Goal: Task Accomplishment & Management: Manage account settings

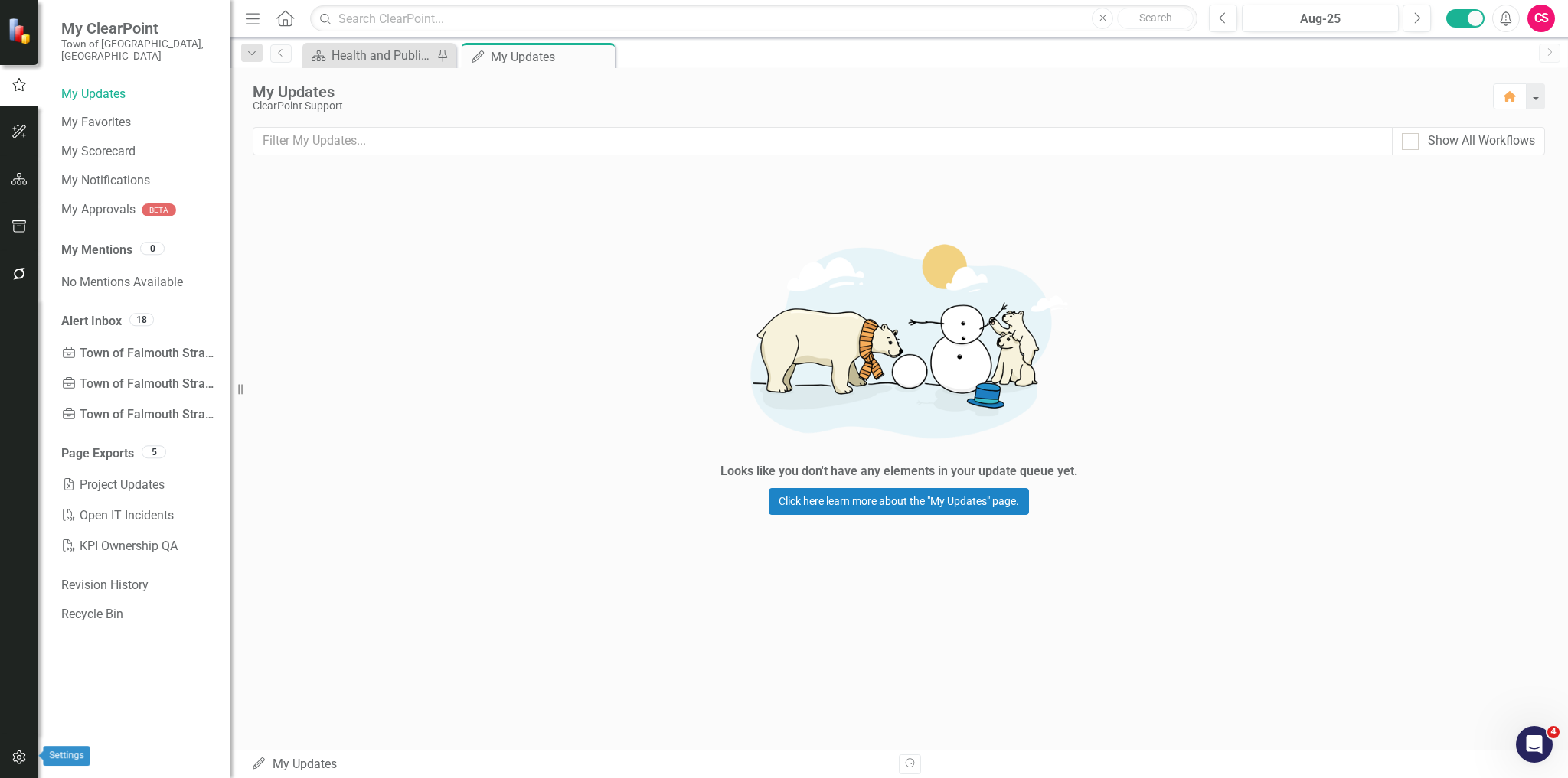
click at [7, 754] on button "button" at bounding box center [20, 758] width 34 height 32
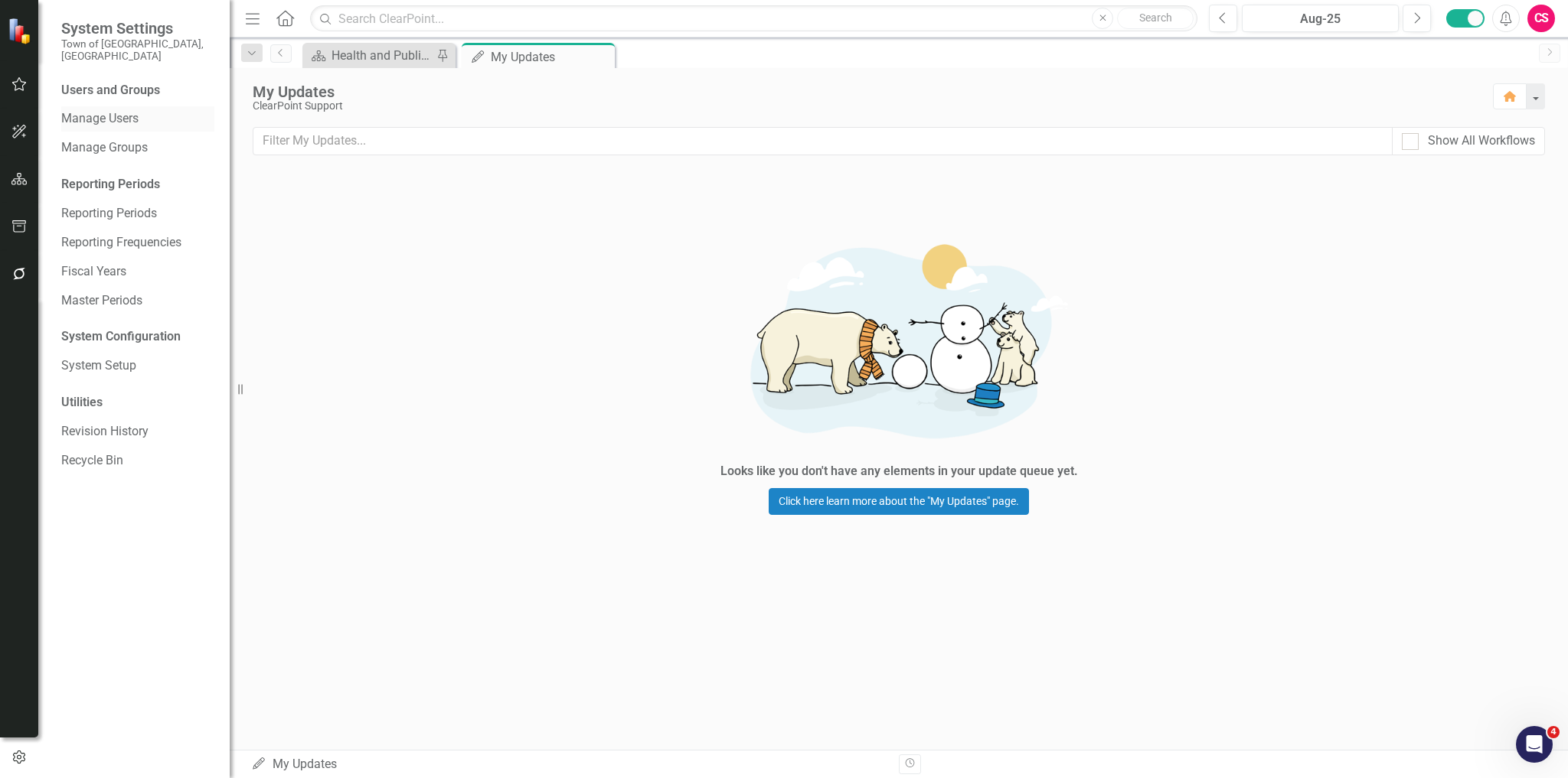
click at [141, 112] on link "Manage Users" at bounding box center [138, 118] width 153 height 18
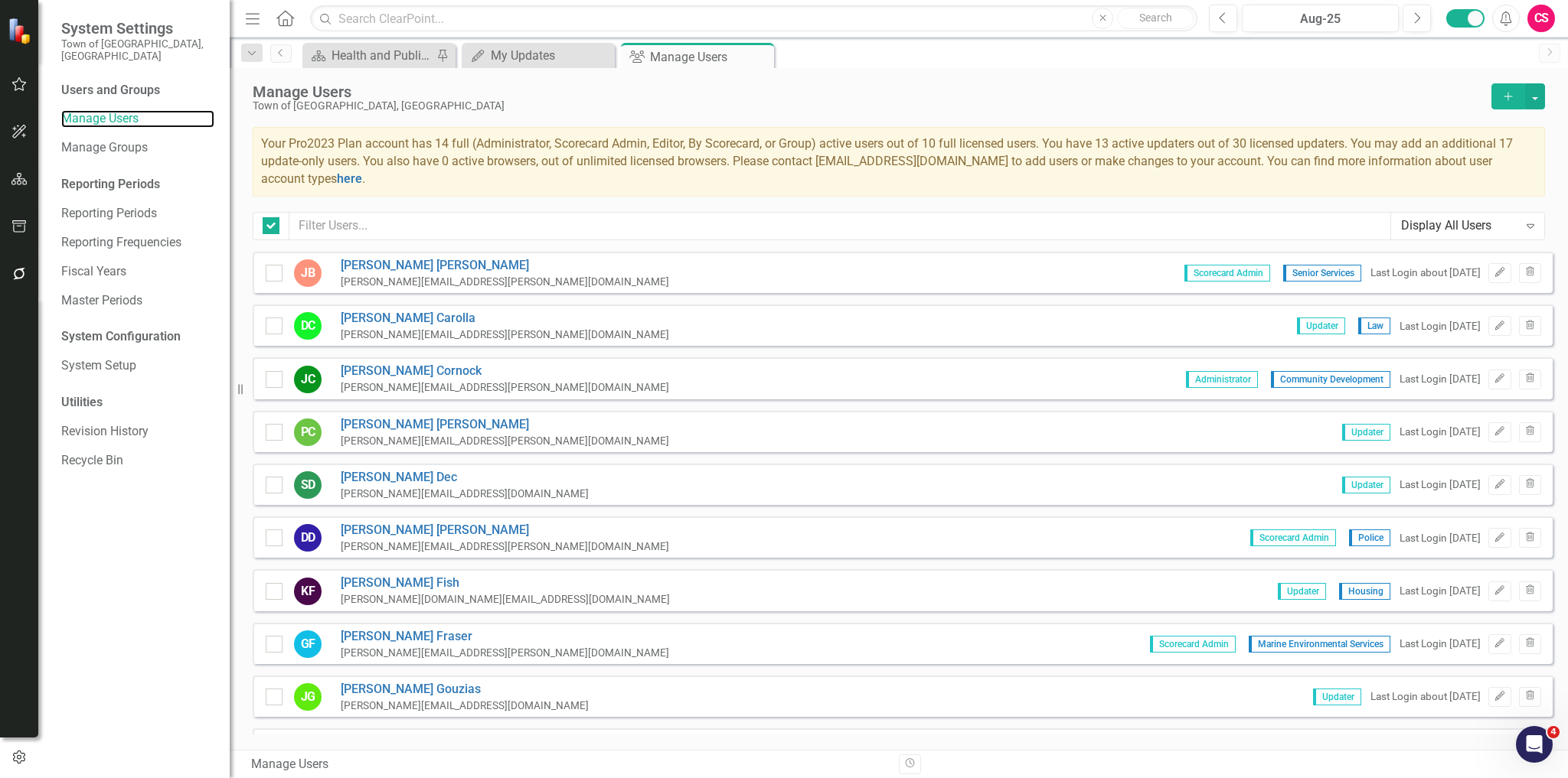
checkbox input "false"
click at [451, 230] on input "text" at bounding box center [841, 226] width 1102 height 28
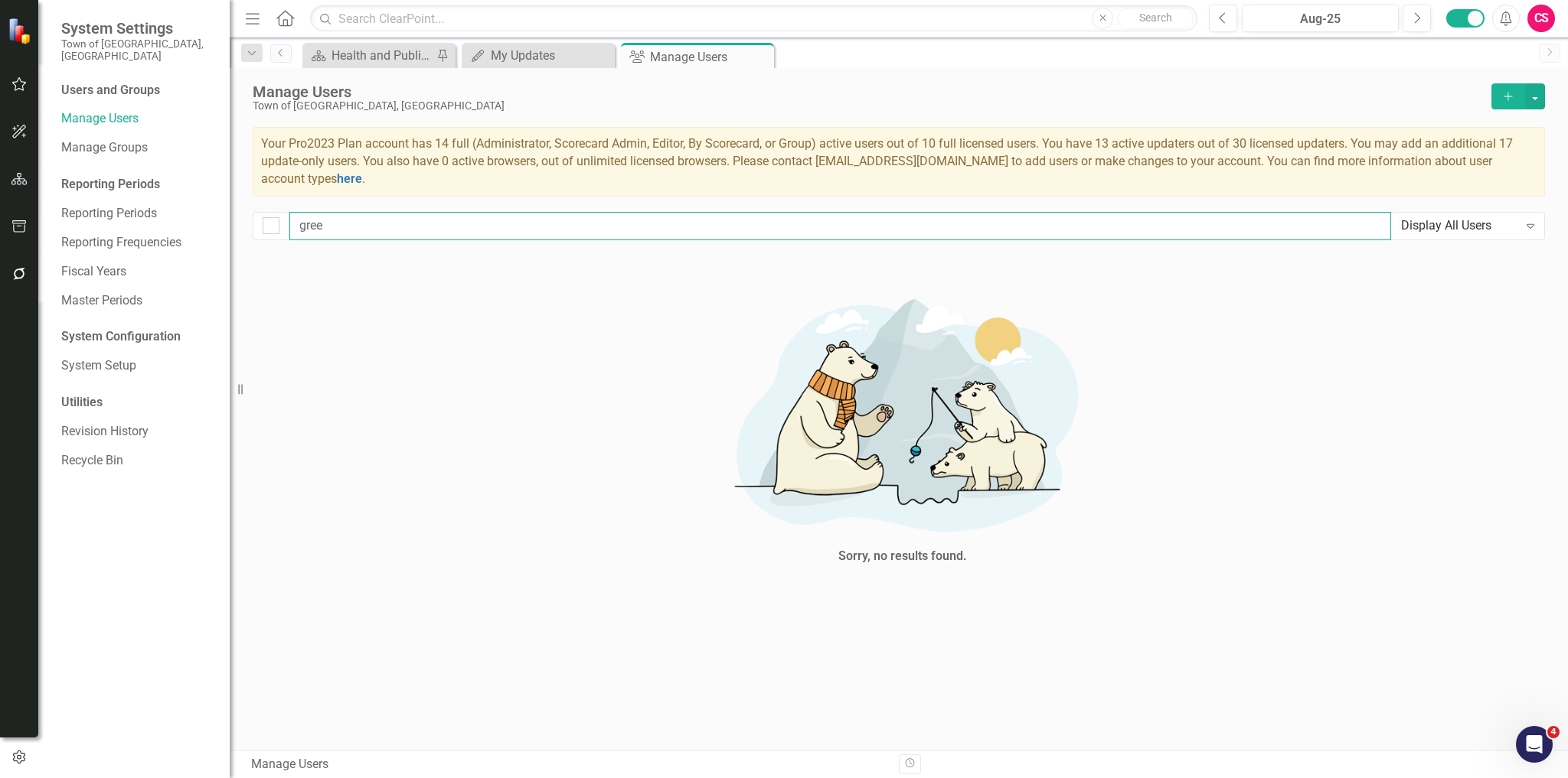
type input "gre"
checkbox input "false"
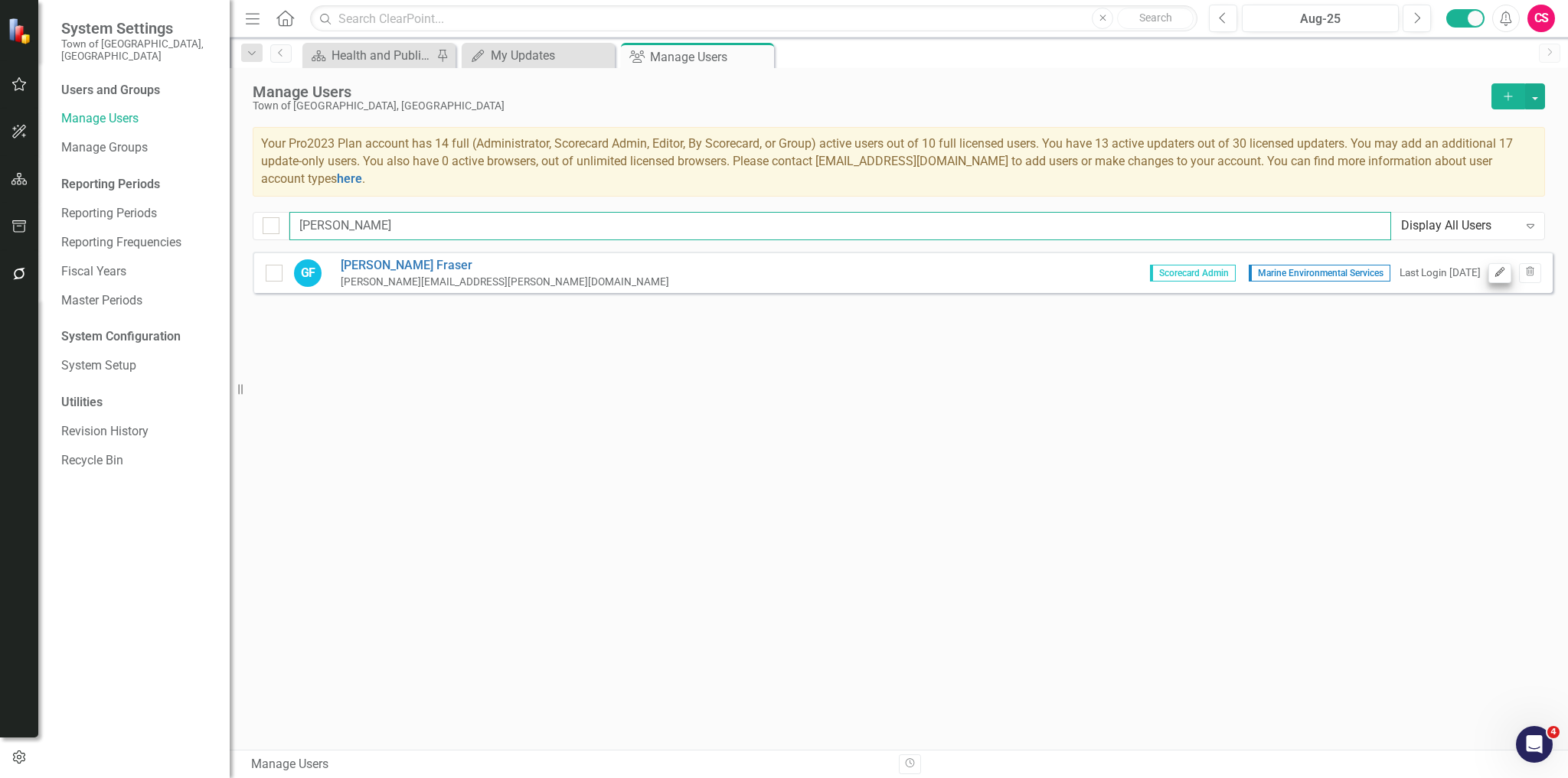
type input "[PERSON_NAME]"
click at [1501, 274] on icon "Edit" at bounding box center [1499, 272] width 11 height 9
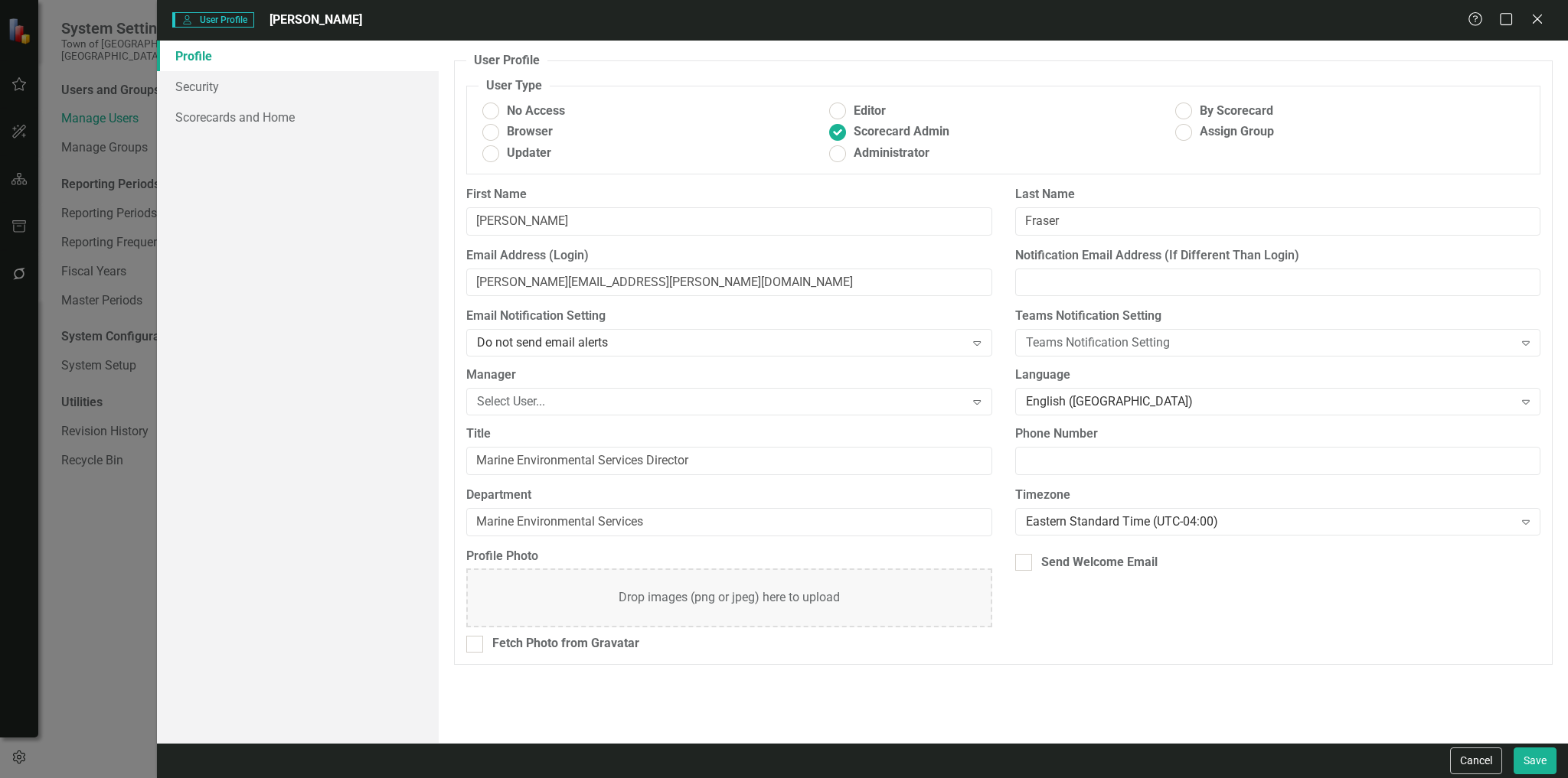
click at [520, 163] on div "No Access Editor By Scorecard Browser Scorecard Admin Assign Group Updater Admi…" at bounding box center [1003, 134] width 1050 height 65
click at [520, 157] on span "Updater" at bounding box center [529, 153] width 44 height 18
click at [503, 157] on input "Updater" at bounding box center [491, 153] width 24 height 24
radio input "true"
click at [1547, 745] on div "Cancel Save" at bounding box center [862, 760] width 1411 height 35
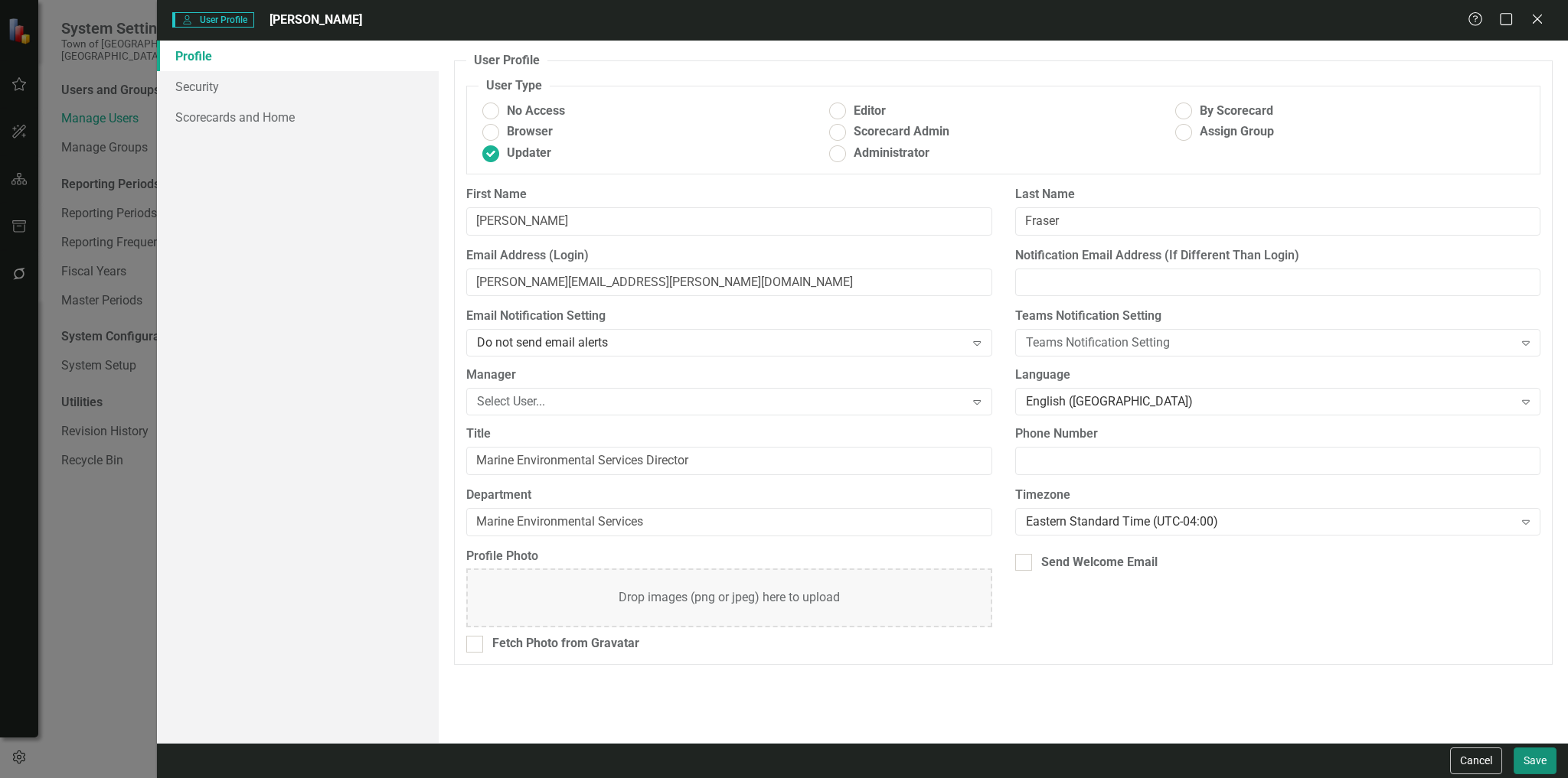
click at [1531, 756] on button "Save" at bounding box center [1535, 760] width 43 height 26
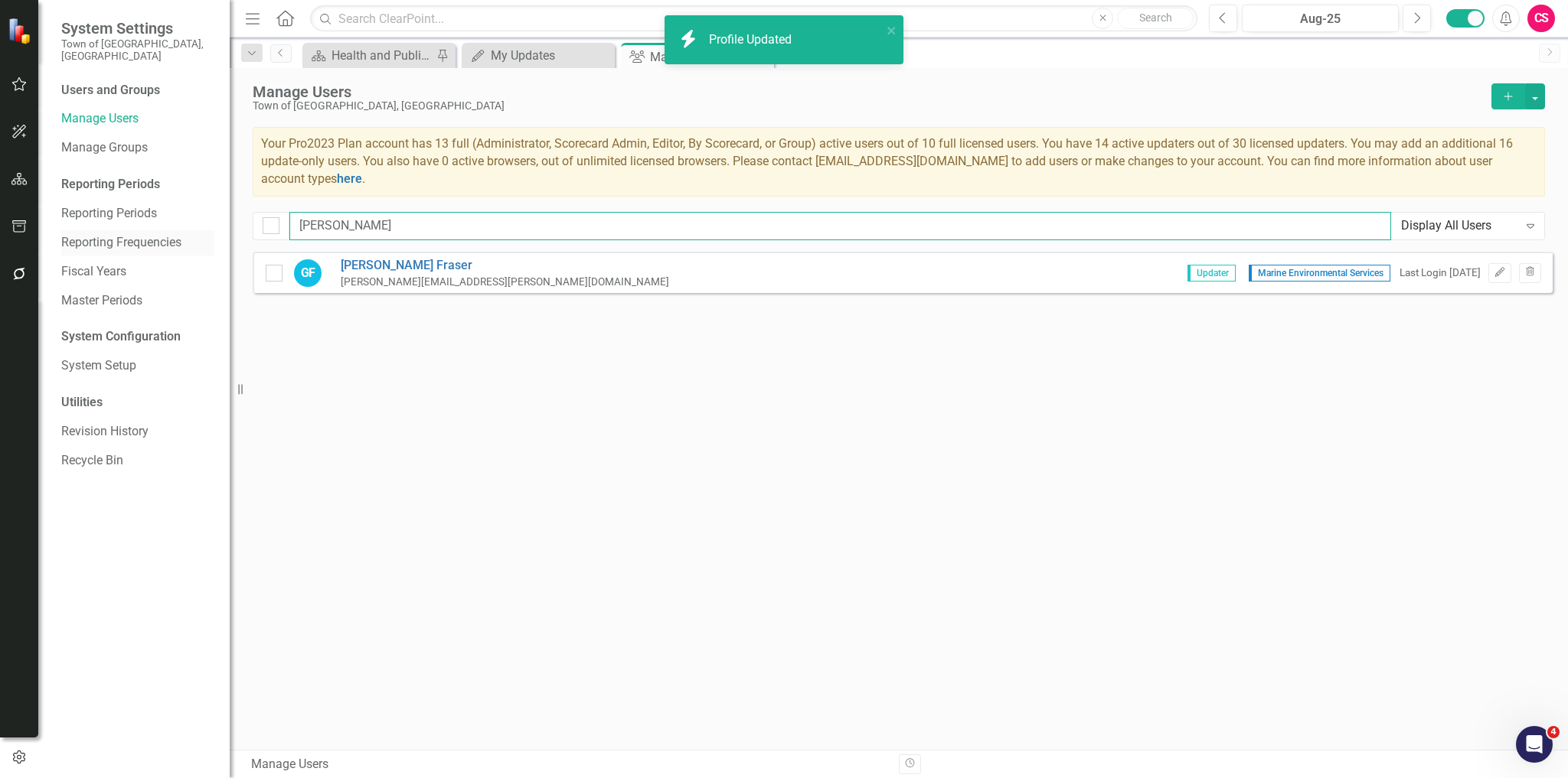
drag, startPoint x: 428, startPoint y: 232, endPoint x: 171, endPoint y: 230, distance: 257.0
click at [171, 230] on div "System Settings Town of [GEOGRAPHIC_DATA], [GEOGRAPHIC_DATA] Users and Groups M…" at bounding box center [784, 389] width 1568 height 778
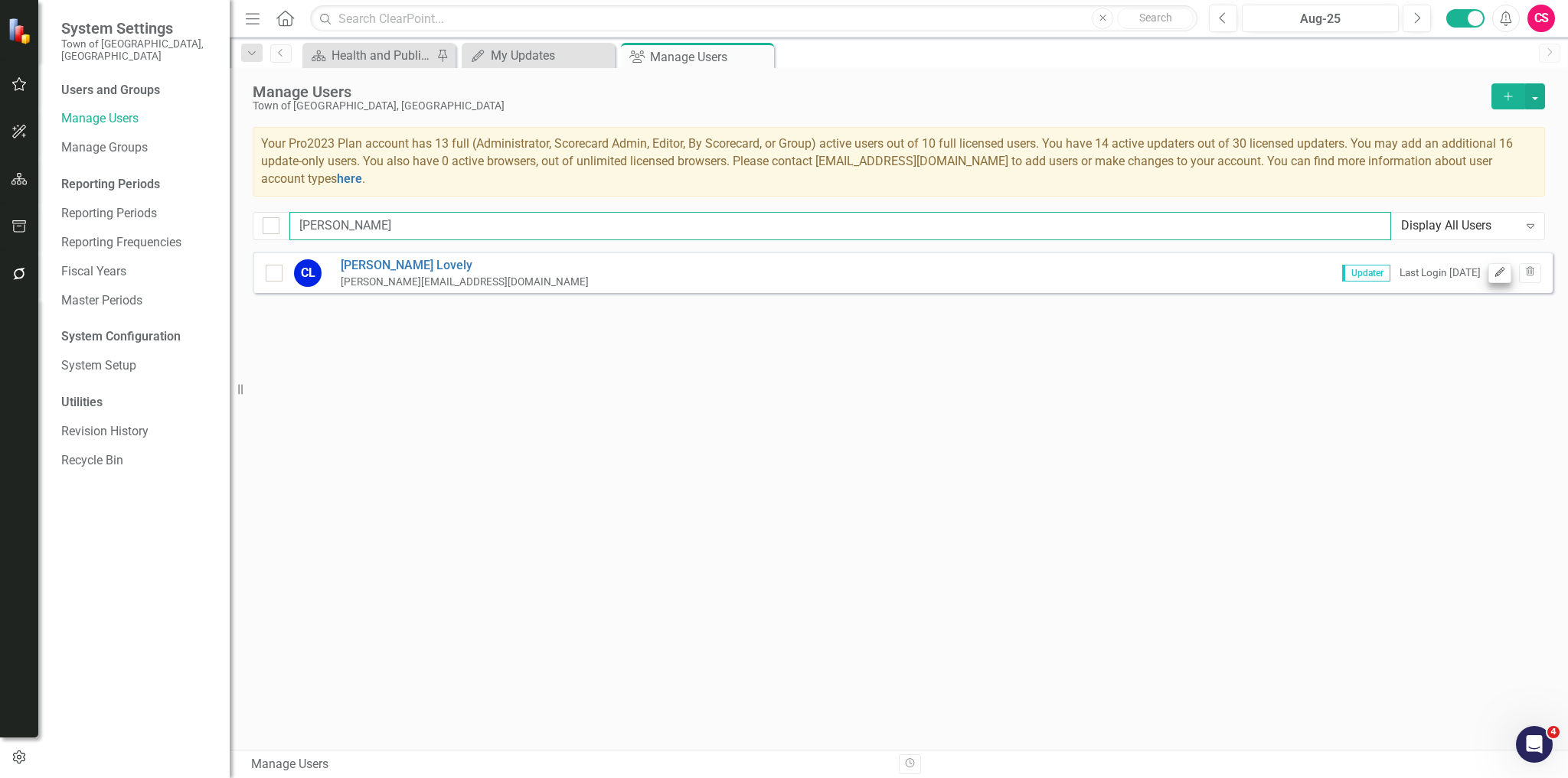
type input "[PERSON_NAME]"
click at [1502, 270] on icon "button" at bounding box center [1500, 272] width 9 height 9
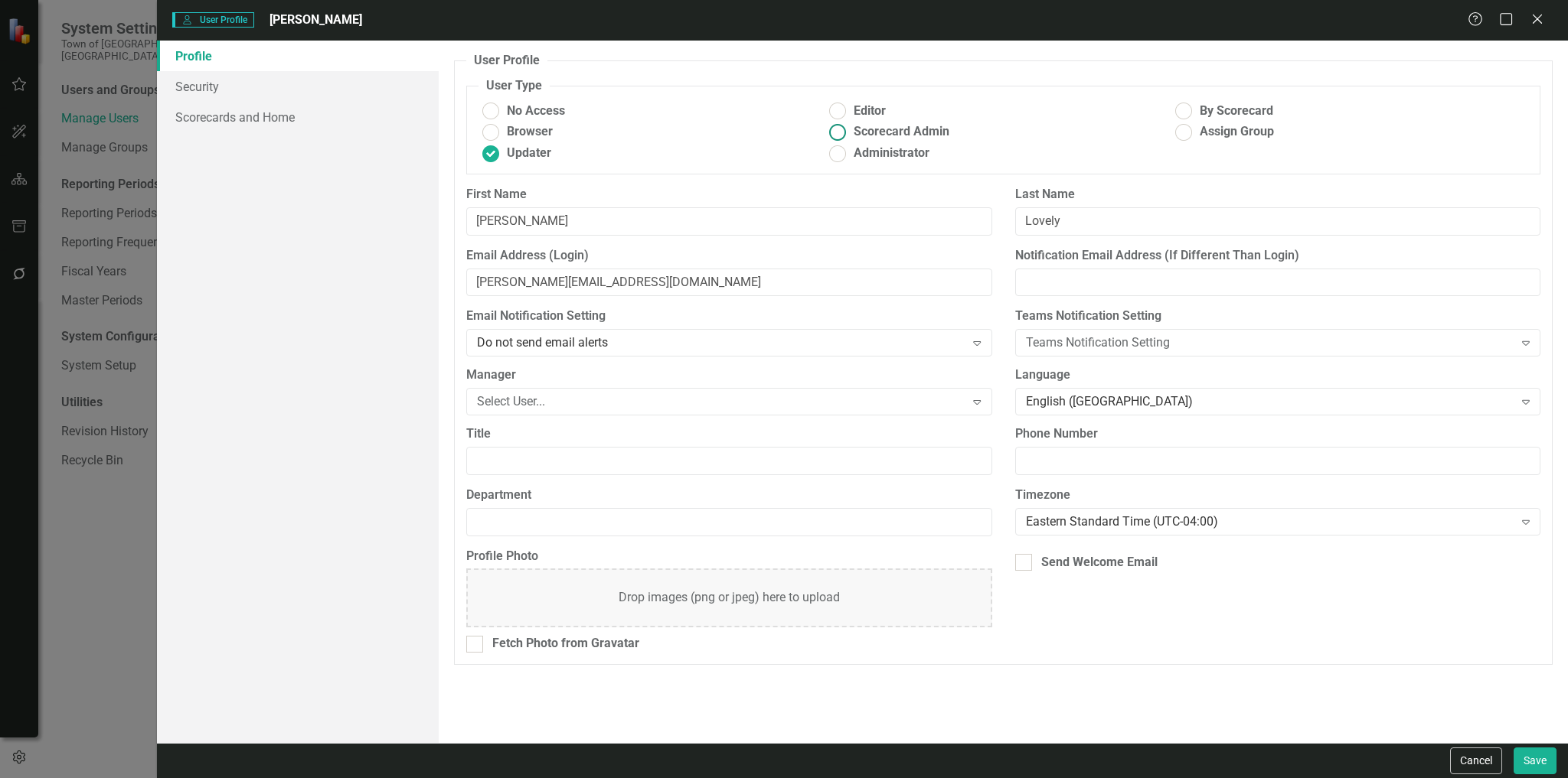
click at [879, 134] on span "Scorecard Admin" at bounding box center [901, 132] width 95 height 18
click at [849, 134] on input "Scorecard Admin" at bounding box center [837, 132] width 24 height 24
radio input "true"
click at [1535, 763] on button "Save" at bounding box center [1535, 760] width 43 height 26
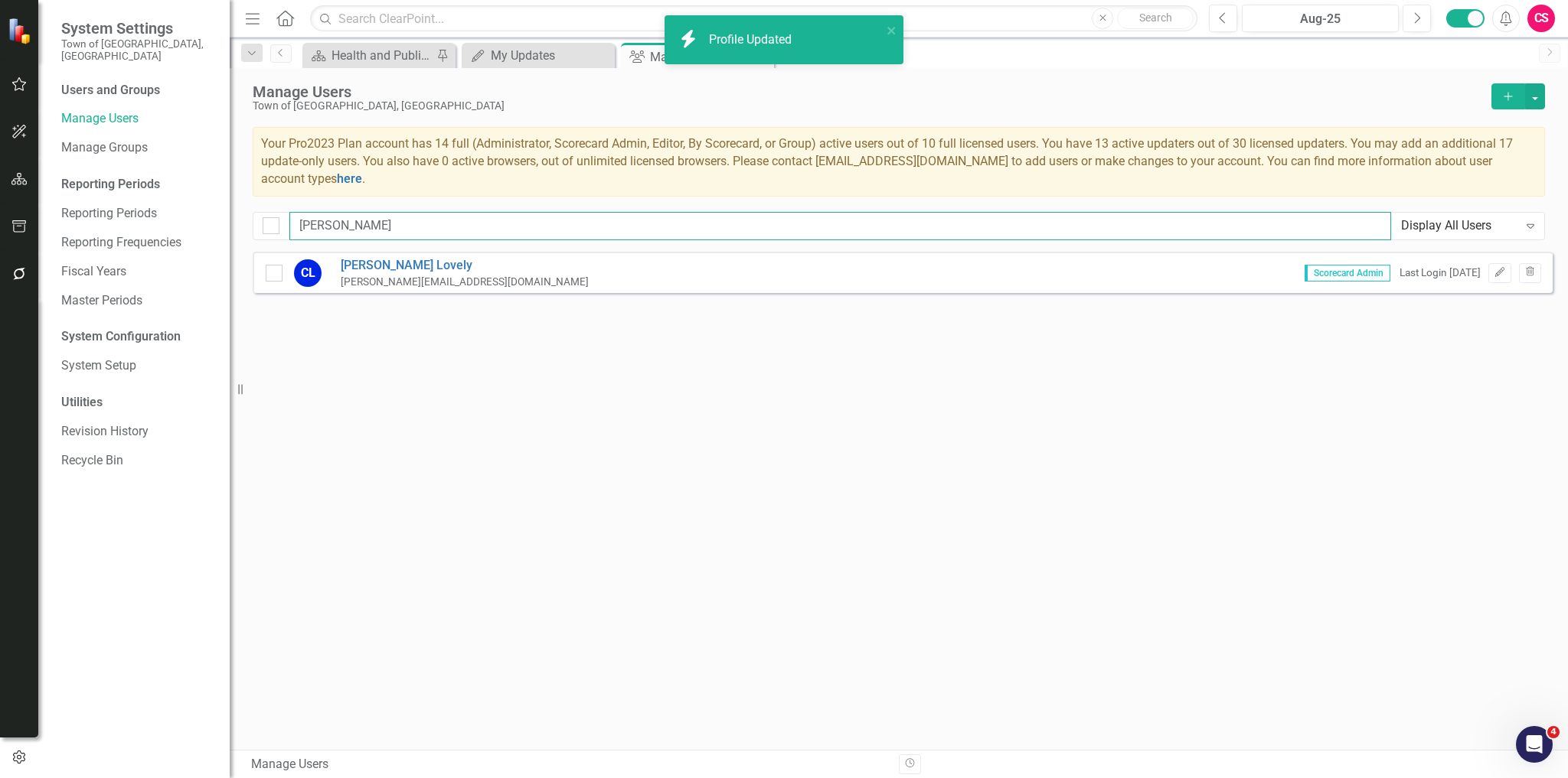
drag, startPoint x: 376, startPoint y: 234, endPoint x: 284, endPoint y: 230, distance: 92.1
click at [284, 230] on div "[PERSON_NAME] Display All Users Expand" at bounding box center [899, 226] width 1293 height 28
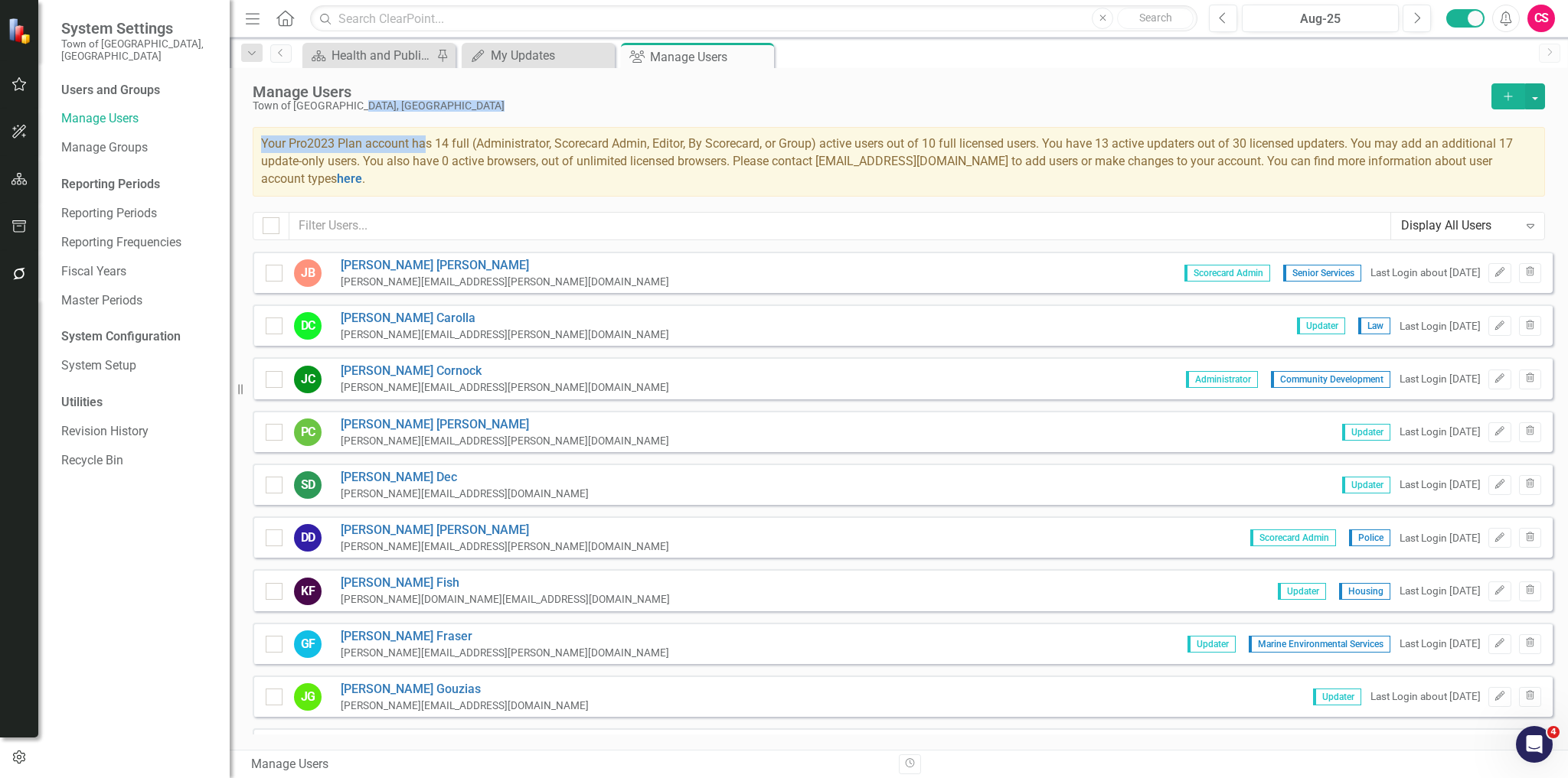
drag, startPoint x: 427, startPoint y: 140, endPoint x: 670, endPoint y: 115, distance: 244.3
click at [670, 115] on div "Manage Users Town of [GEOGRAPHIC_DATA], [GEOGRAPHIC_DATA] Add Your Pro2023 Plan…" at bounding box center [899, 160] width 1338 height 184
click at [703, 142] on span "Your Pro2023 Plan account has 14 full (Administrator, Scorecard Admin, Editor, …" at bounding box center [887, 161] width 1252 height 49
click at [1467, 215] on div "Display All Users Expand" at bounding box center [1468, 226] width 153 height 26
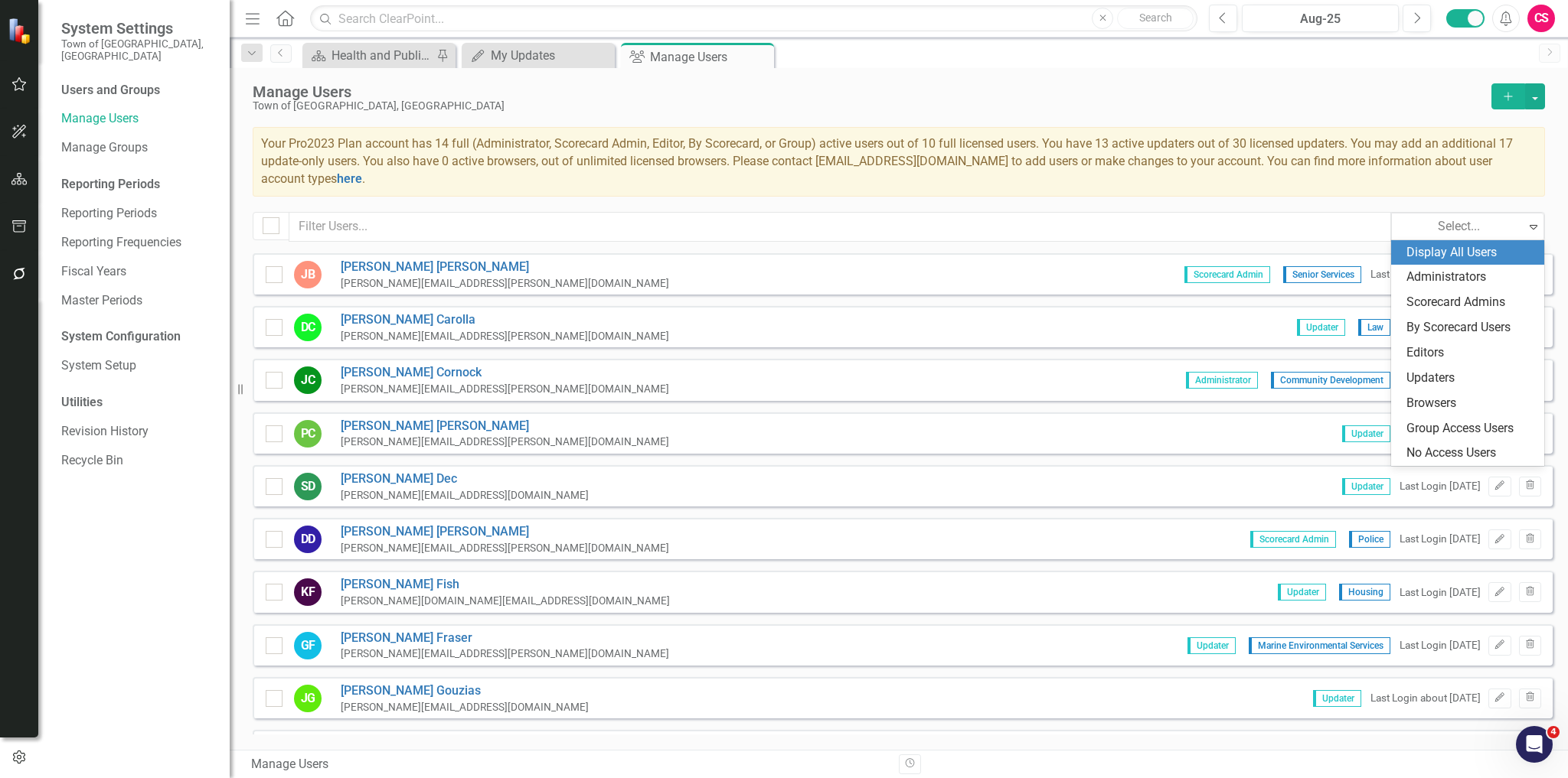
click at [1263, 132] on div "Your Pro2023 Plan account has 14 full (Administrator, Scorecard Admin, Editor, …" at bounding box center [899, 162] width 1293 height 70
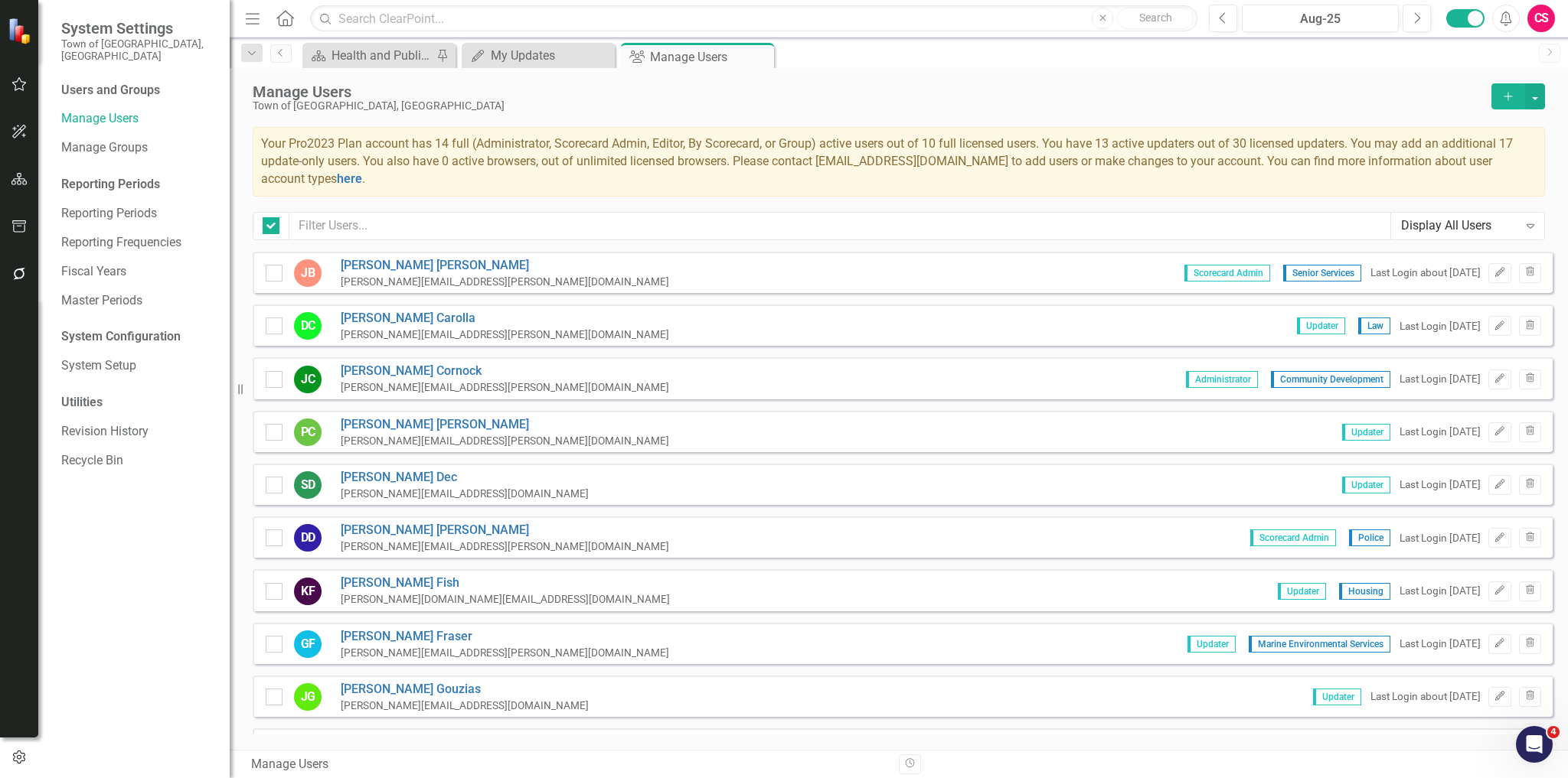
checkbox input "false"
drag, startPoint x: 1456, startPoint y: 215, endPoint x: 1464, endPoint y: 220, distance: 9.4
click at [1464, 220] on div "Display All Users Expand" at bounding box center [1468, 226] width 153 height 26
click at [1439, 134] on div "Your Pro2023 Plan account has 14 full (Administrator, Scorecard Admin, Editor, …" at bounding box center [899, 162] width 1293 height 70
click at [1535, 101] on button "button" at bounding box center [1535, 96] width 20 height 26
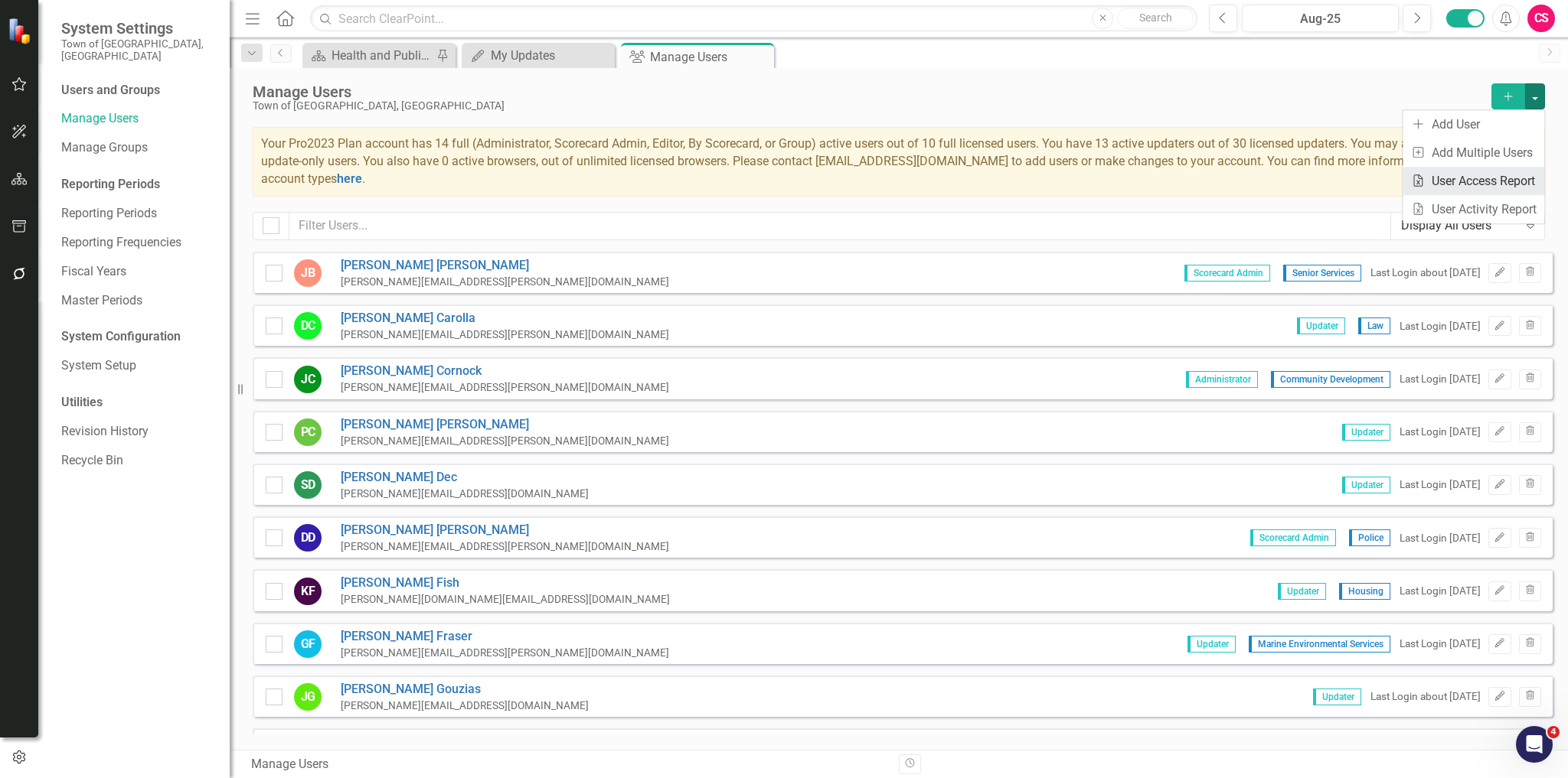
click at [1501, 178] on link "Excel File User Access Report" at bounding box center [1473, 180] width 141 height 28
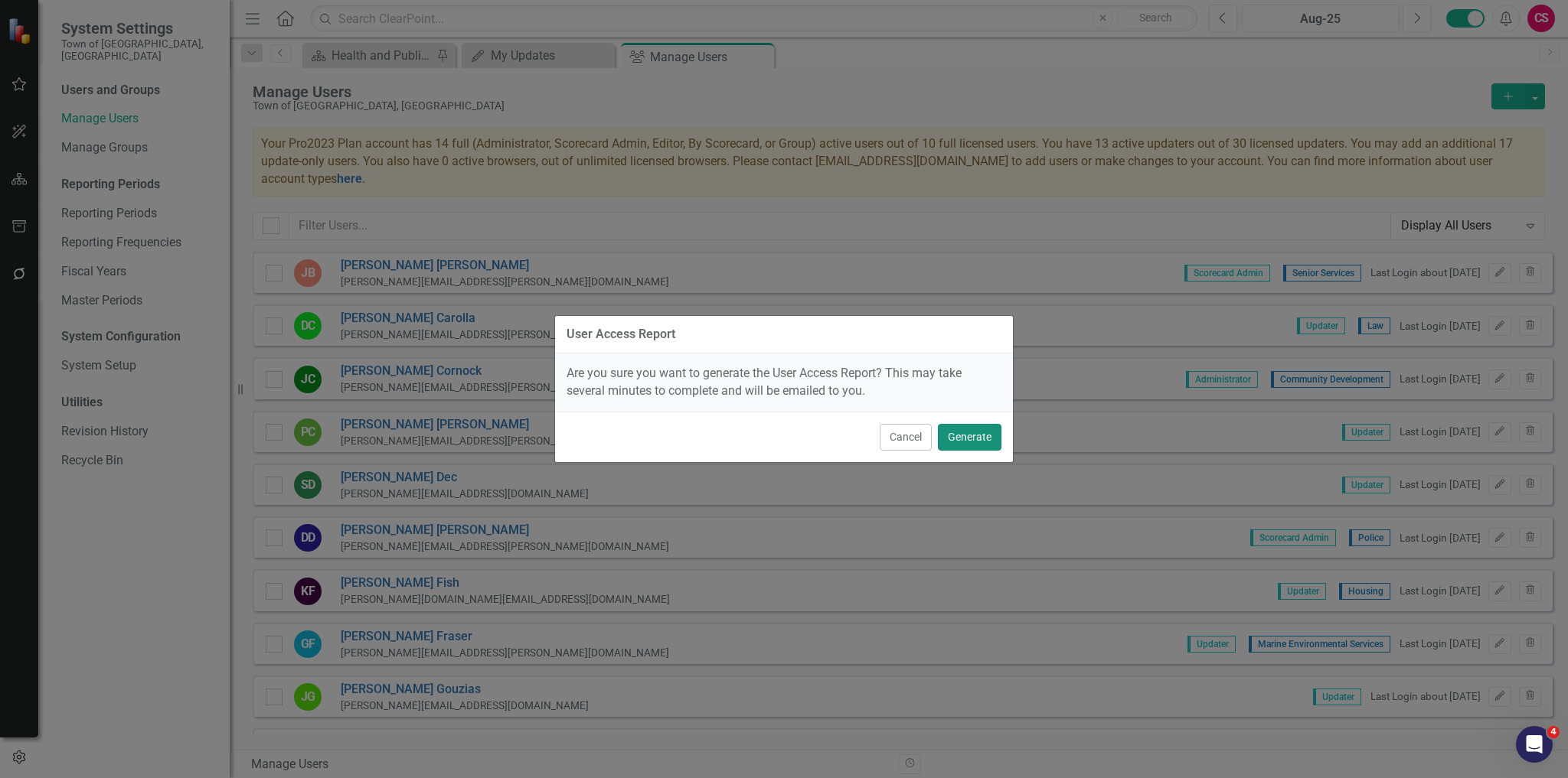
click at [978, 428] on button "Generate" at bounding box center [969, 437] width 64 height 26
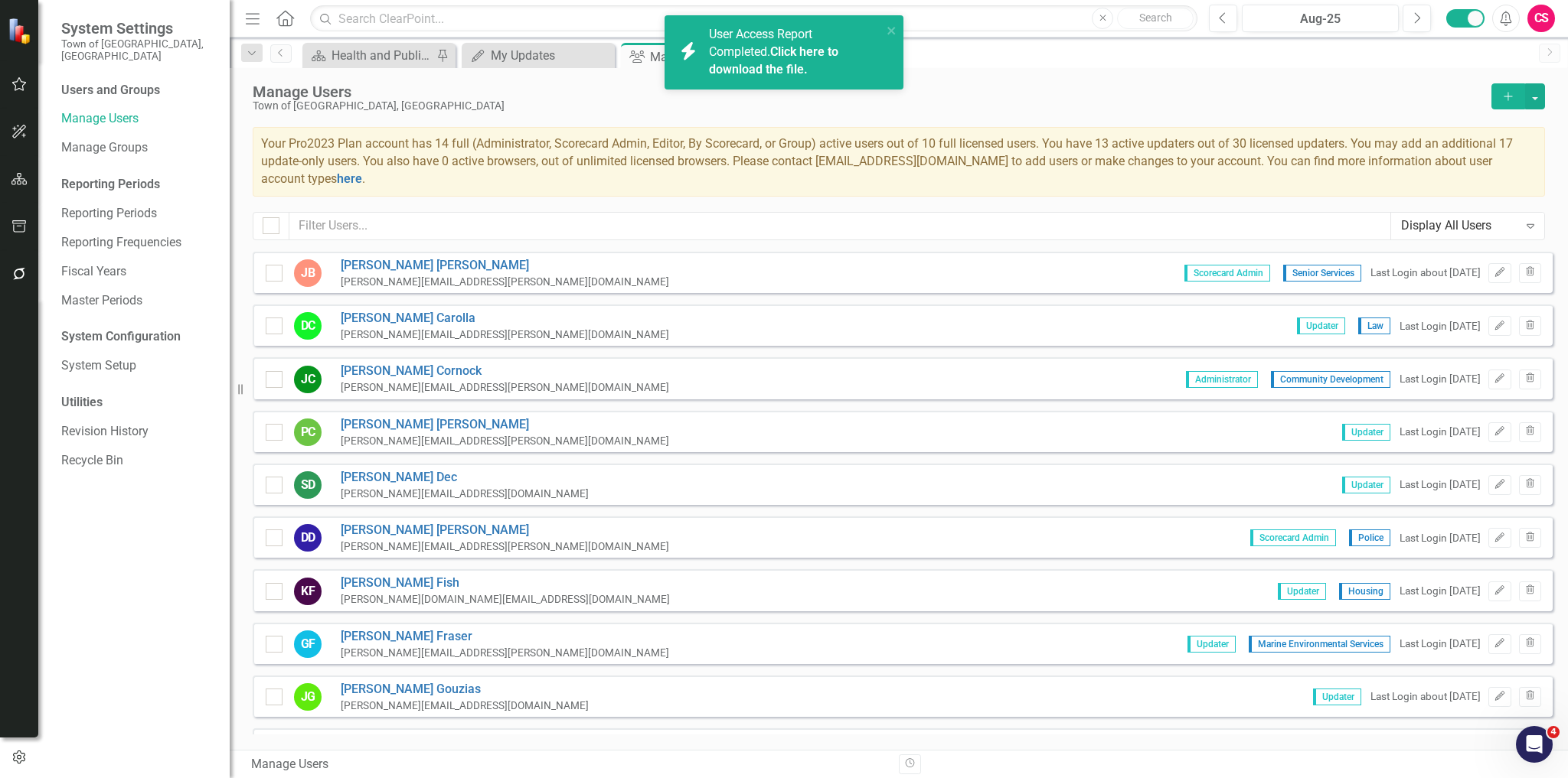
click at [772, 72] on link "Click here to download the file." at bounding box center [773, 60] width 129 height 32
